Goal: Find specific page/section: Find specific page/section

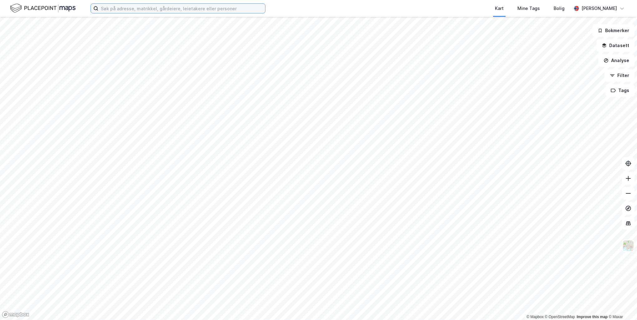
click at [142, 8] on input at bounding box center [181, 8] width 167 height 9
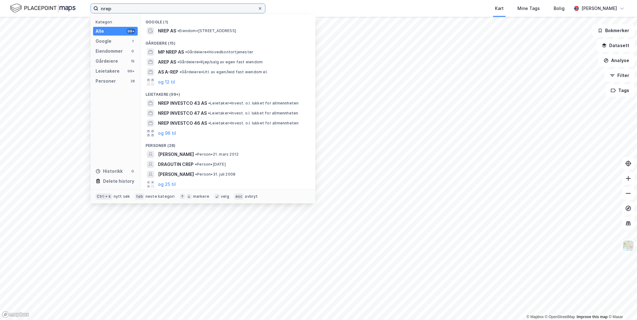
type input "nrep"
click at [260, 9] on icon at bounding box center [260, 9] width 4 height 4
click at [258, 9] on input "nrep" at bounding box center [177, 8] width 159 height 9
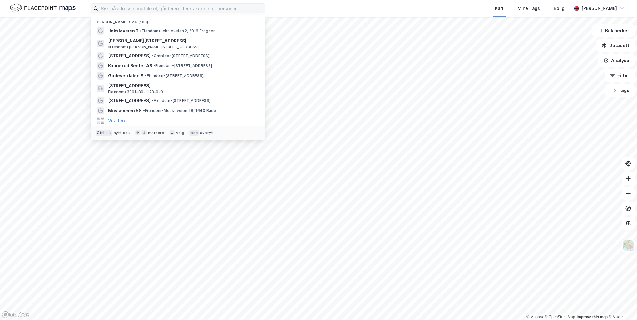
click at [306, 4] on div "Kart Mine Tags Bolig" at bounding box center [433, 8] width 276 height 17
